Goal: Information Seeking & Learning: Learn about a topic

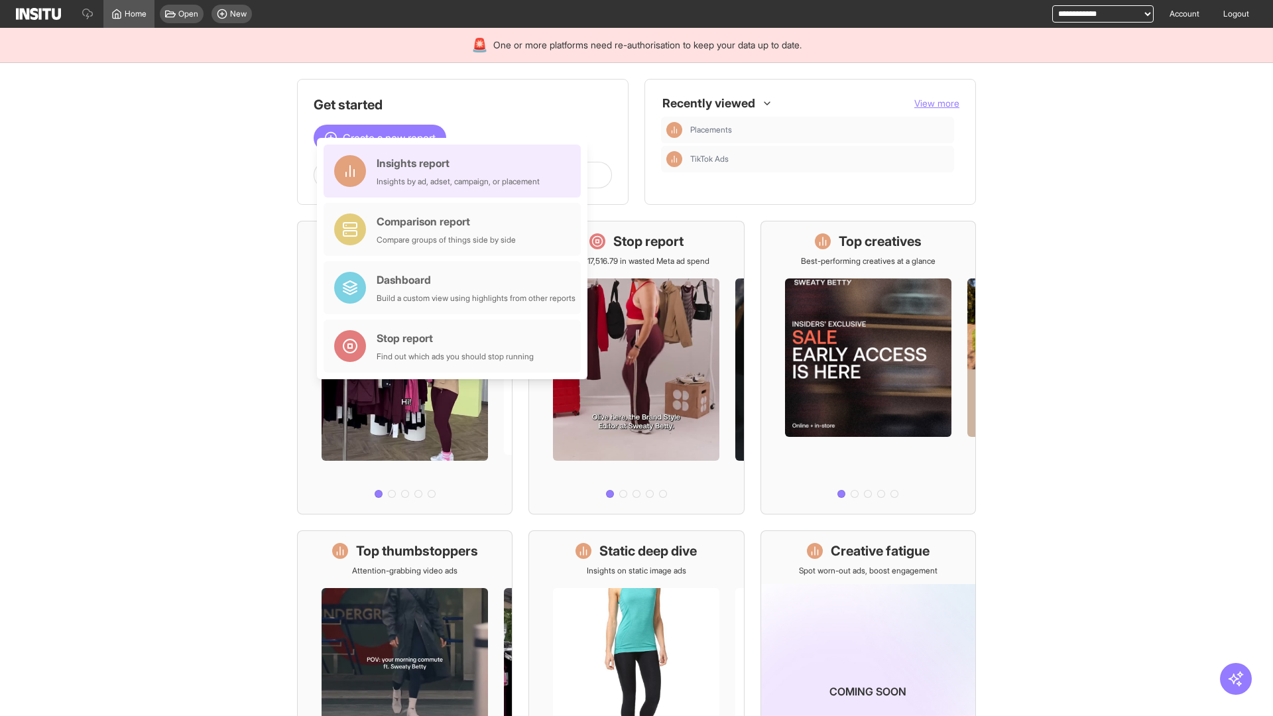
click at [456, 171] on div "Insights report Insights by ad, adset, campaign, or placement" at bounding box center [458, 171] width 163 height 32
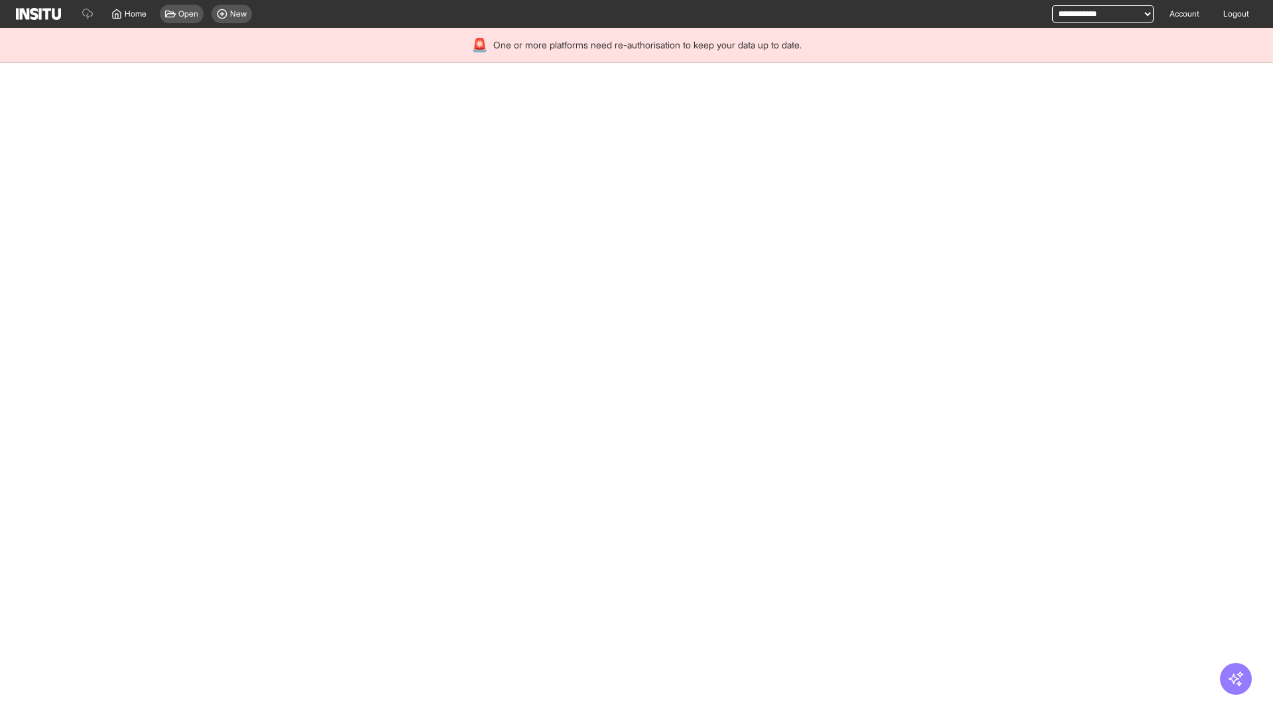
select select "**"
